Goal: Complete application form: Complete application form

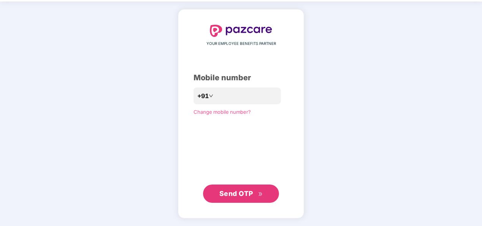
scroll to position [25, 0]
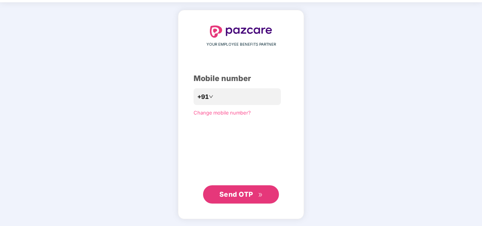
click at [248, 197] on span "Send OTP" at bounding box center [237, 194] width 34 height 8
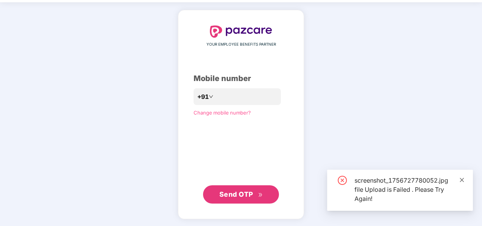
click at [463, 179] on icon "close" at bounding box center [462, 179] width 5 height 5
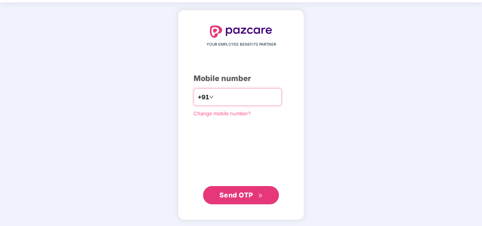
click at [215, 95] on input "**********" at bounding box center [246, 97] width 62 height 12
type input "**********"
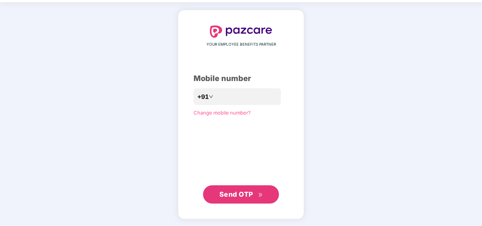
click at [238, 196] on span "Send OTP" at bounding box center [237, 194] width 34 height 8
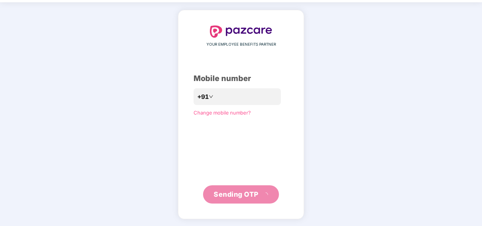
scroll to position [22, 0]
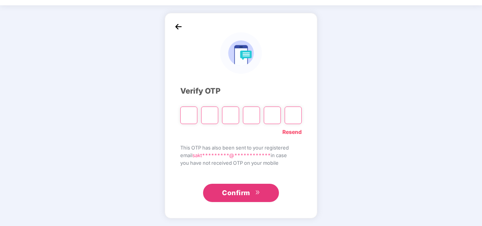
type input "*"
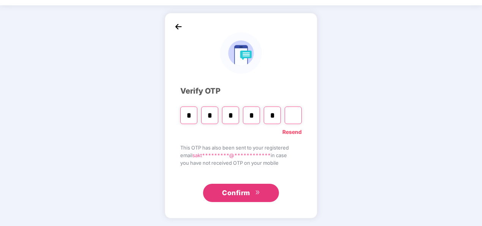
type input "*"
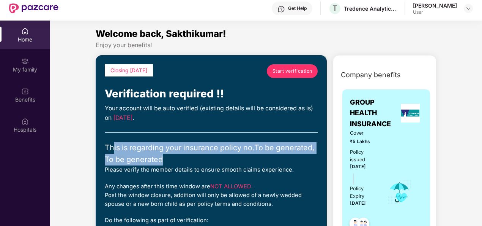
drag, startPoint x: 112, startPoint y: 145, endPoint x: 248, endPoint y: 156, distance: 136.8
click at [248, 156] on div "This is regarding your insurance policy no. To be generated, To be generated" at bounding box center [211, 154] width 213 height 24
drag, startPoint x: 248, startPoint y: 156, endPoint x: 217, endPoint y: 158, distance: 31.6
click at [217, 158] on div "This is regarding your insurance policy no. To be generated, To be generated" at bounding box center [211, 154] width 213 height 24
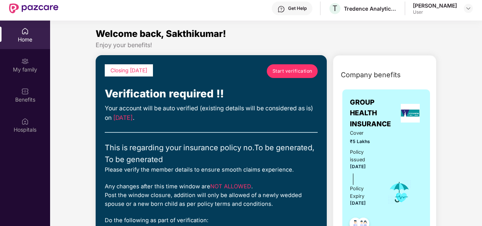
click at [197, 124] on div "Closing [DATE] Start verification Verification required !! Your account will be…" at bounding box center [211, 160] width 213 height 193
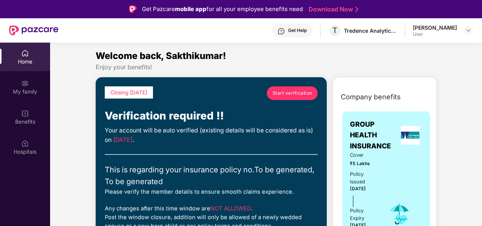
click at [295, 93] on span "Start verification" at bounding box center [293, 92] width 40 height 7
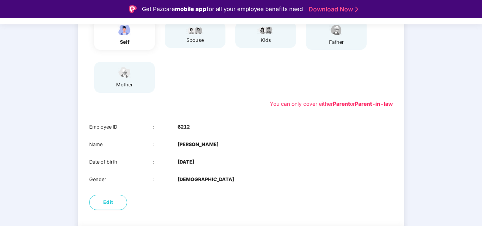
scroll to position [104, 0]
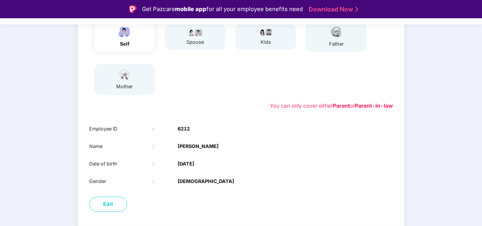
drag, startPoint x: 200, startPoint y: 163, endPoint x: 207, endPoint y: 163, distance: 6.5
click at [194, 163] on b "[DATE]" at bounding box center [186, 164] width 17 height 8
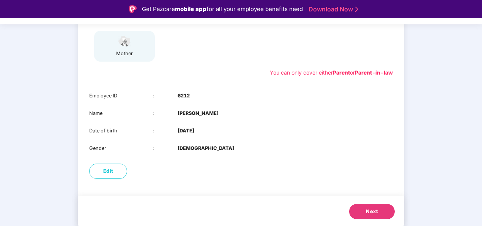
click at [359, 204] on button "Next" at bounding box center [372, 211] width 46 height 15
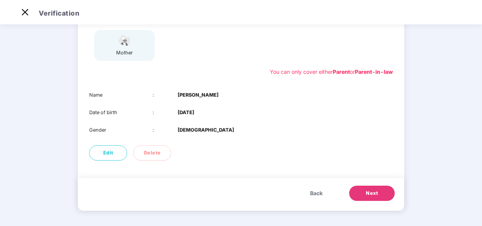
drag, startPoint x: 179, startPoint y: 112, endPoint x: 221, endPoint y: 110, distance: 41.8
click at [221, 110] on div "Date of birth : [DEMOGRAPHIC_DATA]" at bounding box center [241, 113] width 304 height 8
click at [318, 136] on div "Name : [PERSON_NAME] Date of birth : [DEMOGRAPHIC_DATA] Gender : [DEMOGRAPHIC_D…" at bounding box center [241, 113] width 327 height 58
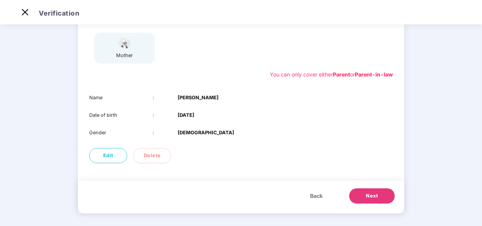
scroll to position [118, 0]
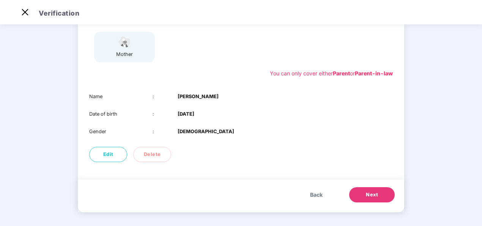
click at [367, 191] on span "Next" at bounding box center [372, 195] width 12 height 8
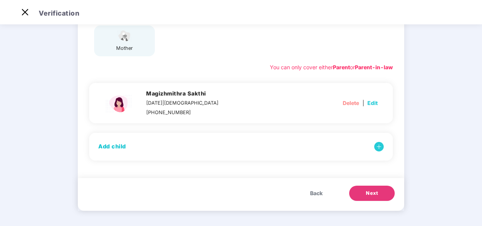
scroll to position [123, 0]
click at [370, 190] on span "Next" at bounding box center [372, 194] width 12 height 8
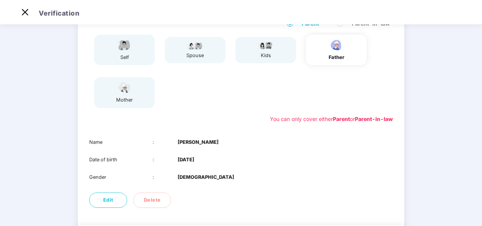
scroll to position [119, 0]
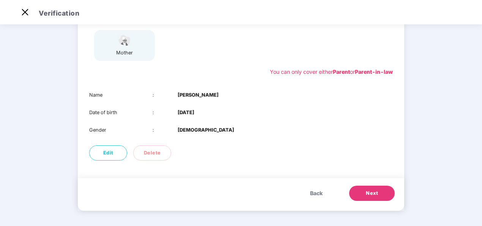
click at [363, 190] on button "Next" at bounding box center [372, 192] width 46 height 15
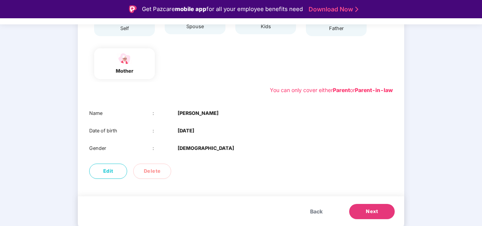
click at [368, 207] on button "Next" at bounding box center [372, 211] width 46 height 15
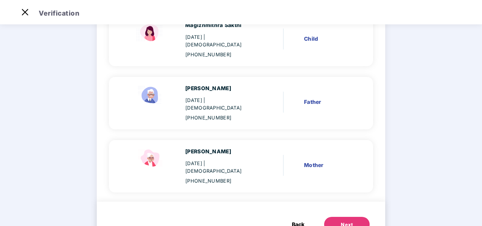
scroll to position [213, 0]
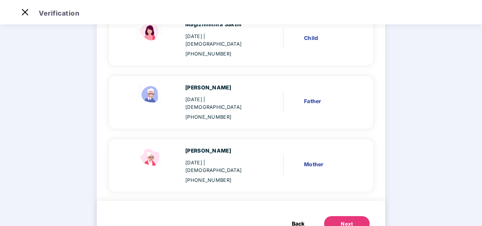
click at [356, 216] on button "Next" at bounding box center [347, 223] width 46 height 15
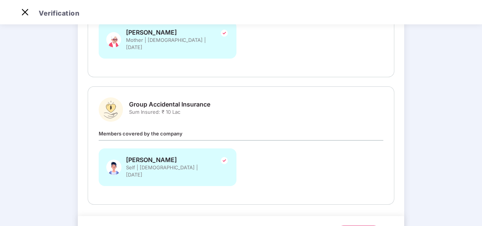
scroll to position [255, 0]
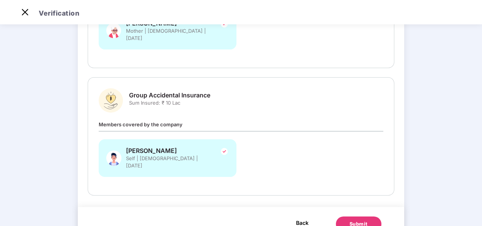
click at [301, 218] on span "Back" at bounding box center [302, 222] width 13 height 9
